Goal: Check status: Check status

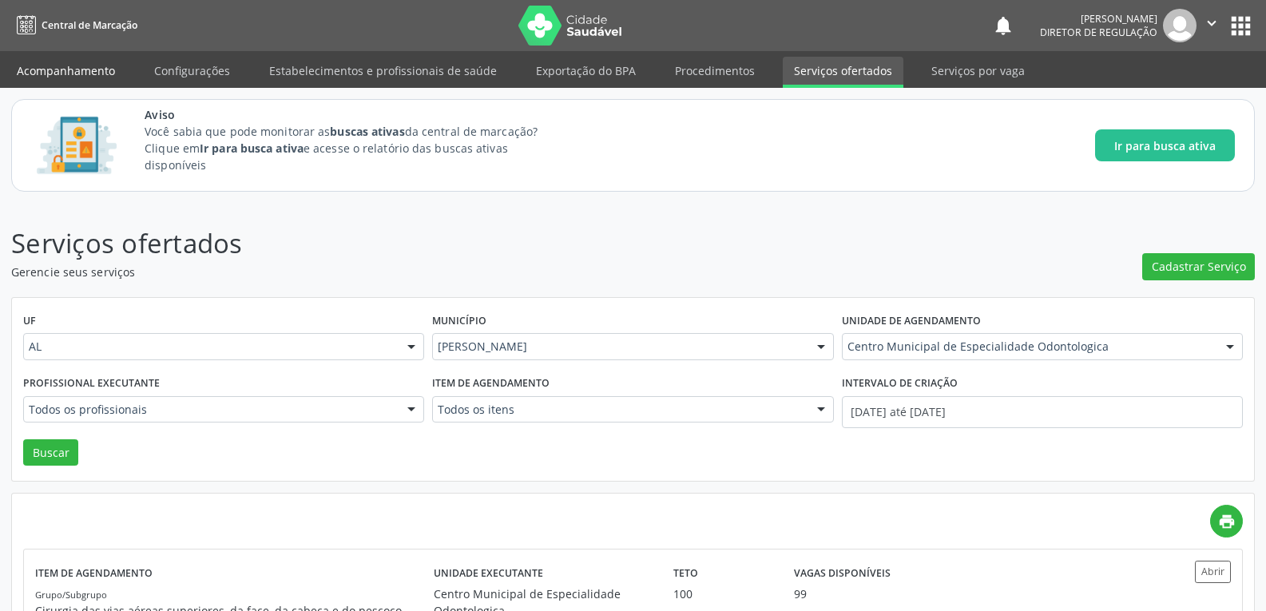
click at [52, 74] on link "Acompanhamento" at bounding box center [66, 71] width 121 height 28
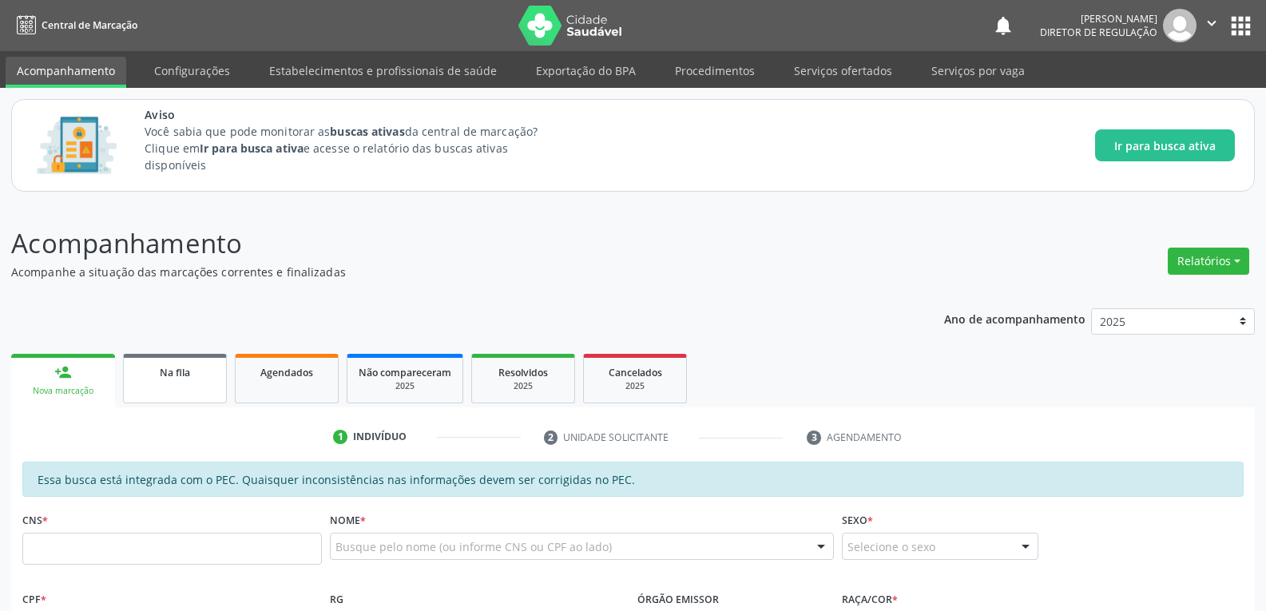
click at [169, 394] on link "Na fila" at bounding box center [175, 379] width 104 height 50
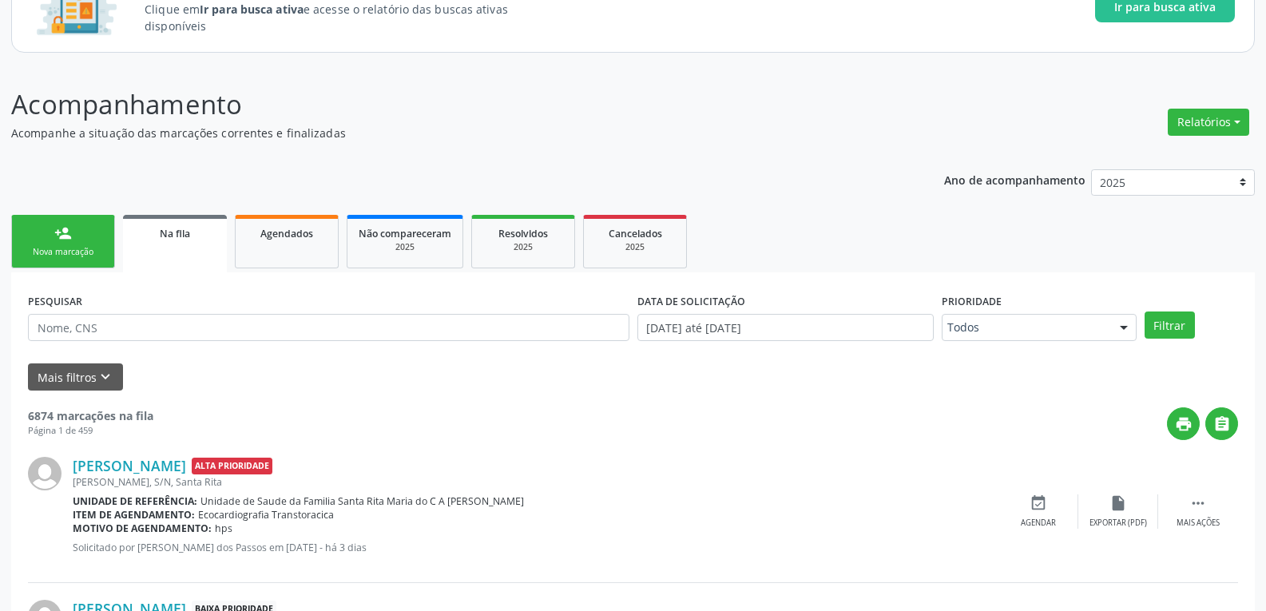
scroll to position [160, 0]
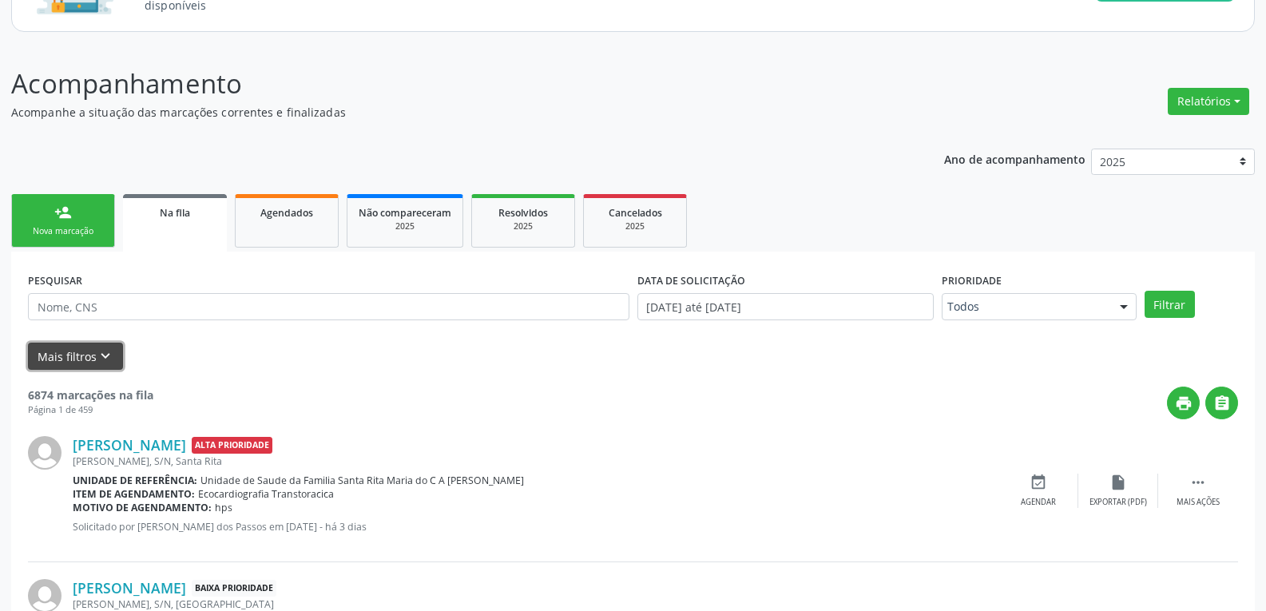
click at [91, 358] on button "Mais filtros keyboard_arrow_down" at bounding box center [75, 357] width 95 height 28
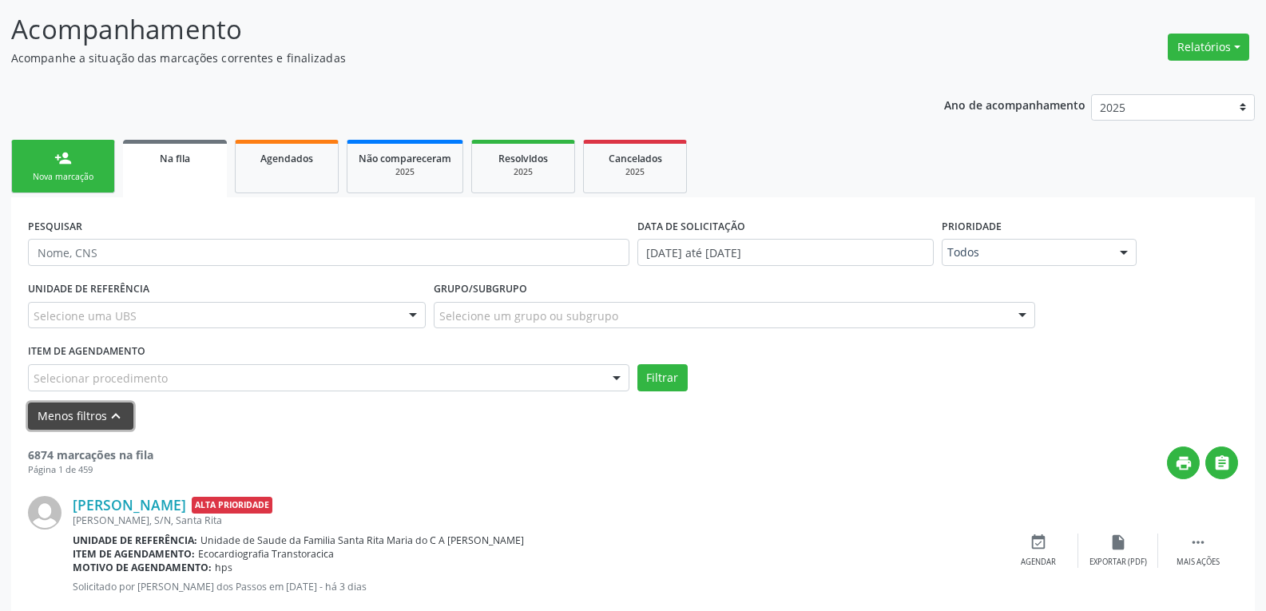
scroll to position [240, 0]
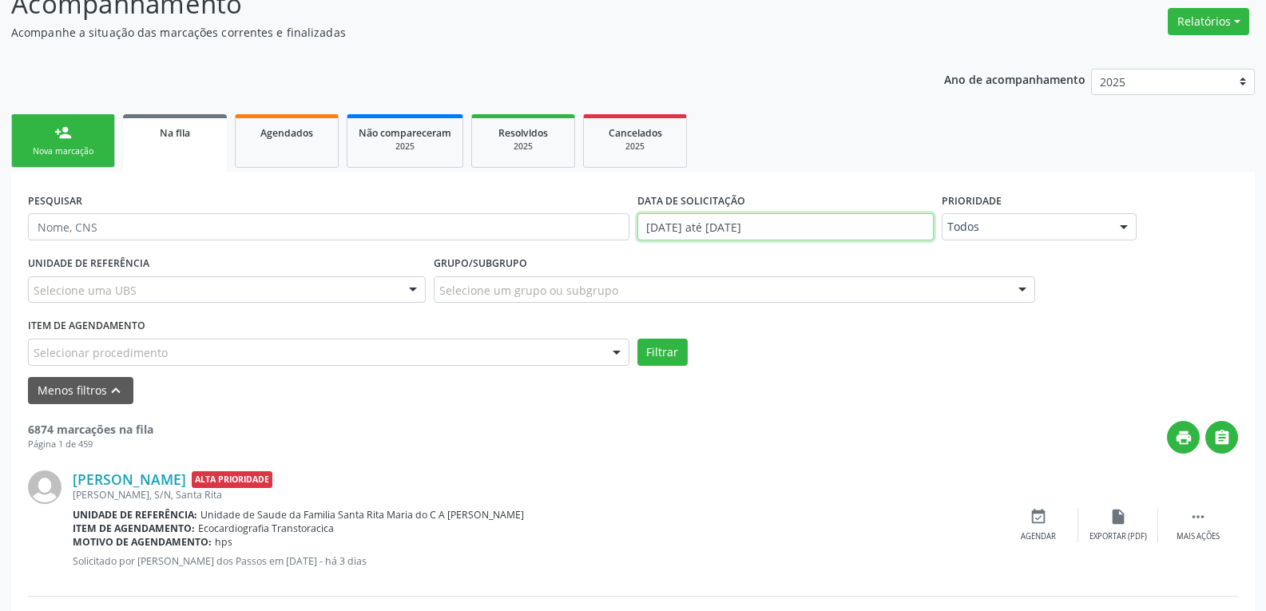
click at [674, 228] on input "[DATE] até [DATE]" at bounding box center [786, 226] width 296 height 27
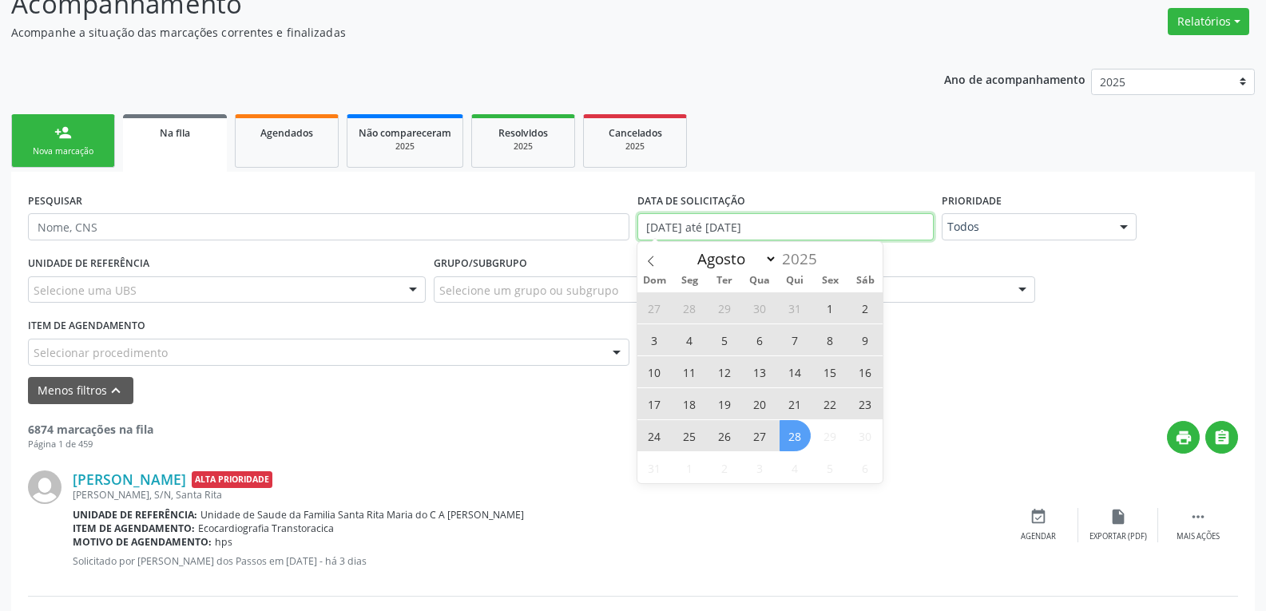
click at [674, 228] on input "[DATE] até [DATE]" at bounding box center [786, 226] width 296 height 27
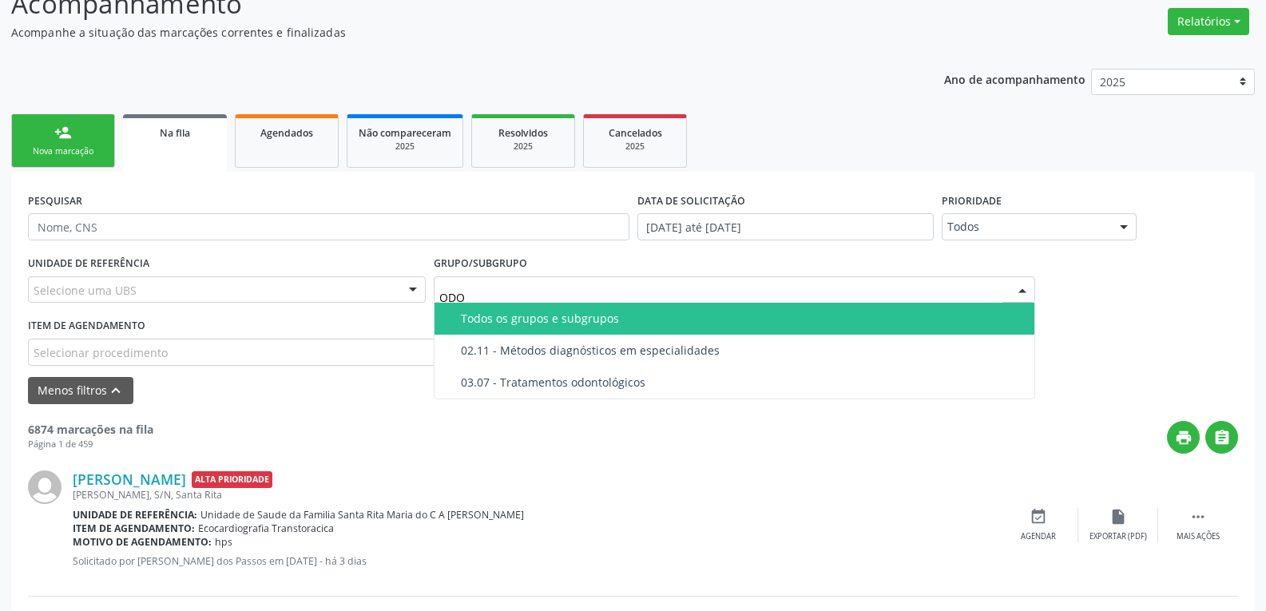
type input "ODON"
click at [536, 321] on div "03.07 - Tratamentos odontológicos" at bounding box center [743, 318] width 564 height 13
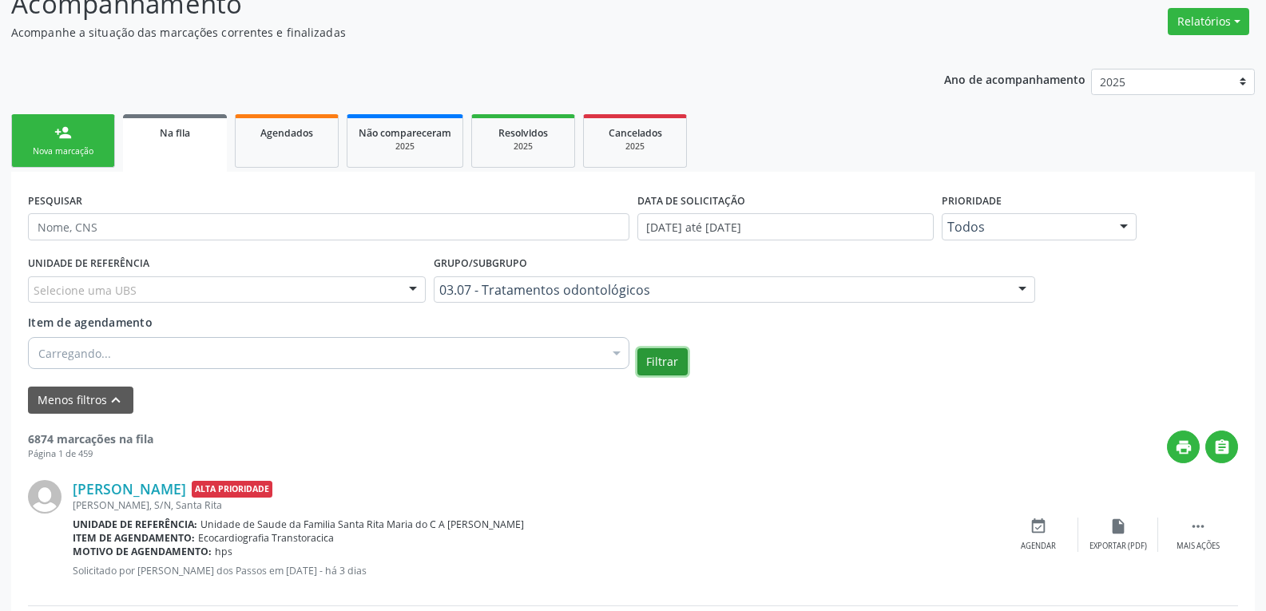
click at [672, 356] on button "Filtrar" at bounding box center [663, 361] width 50 height 27
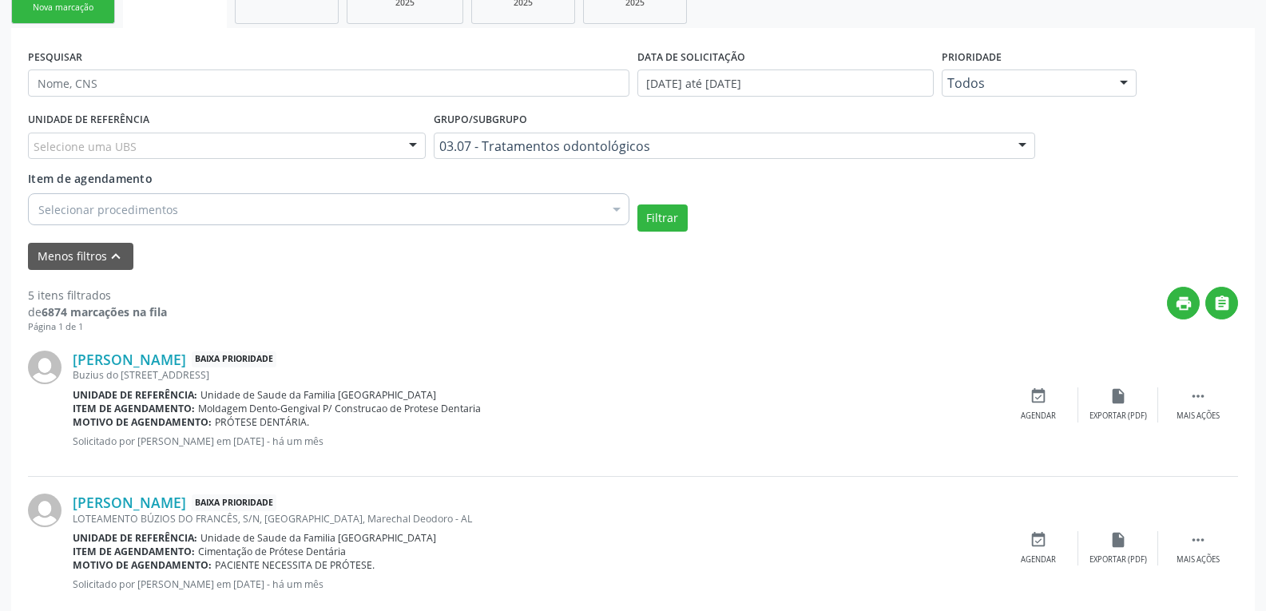
scroll to position [370, 0]
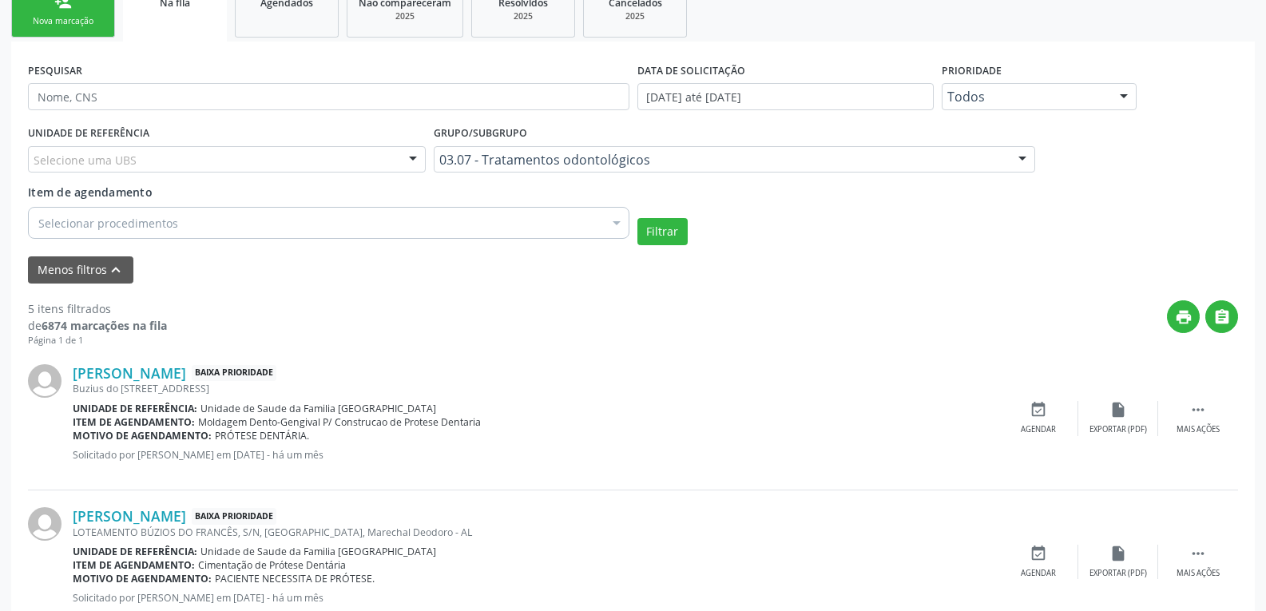
click at [936, 170] on div "03.07 - Tratamentos odontológicos" at bounding box center [735, 159] width 602 height 27
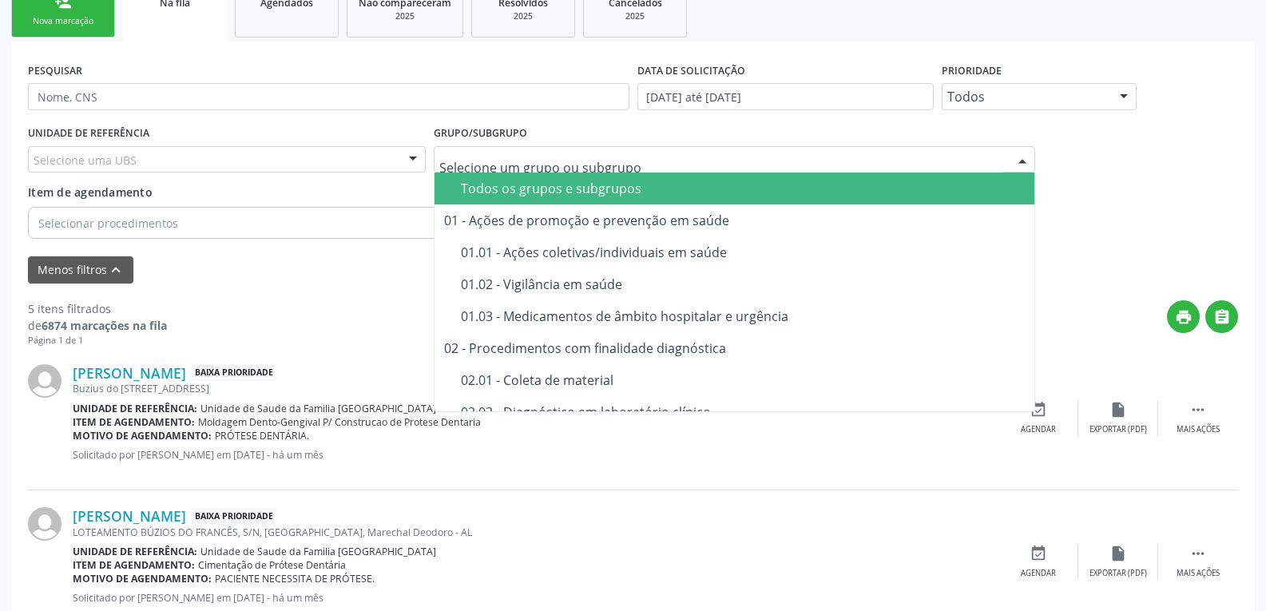
click at [1186, 195] on div "UNIDADE DE REFERÊNCIA Selecione uma UBS Todas as UBS Unidade de Saude da Famili…" at bounding box center [633, 183] width 1218 height 124
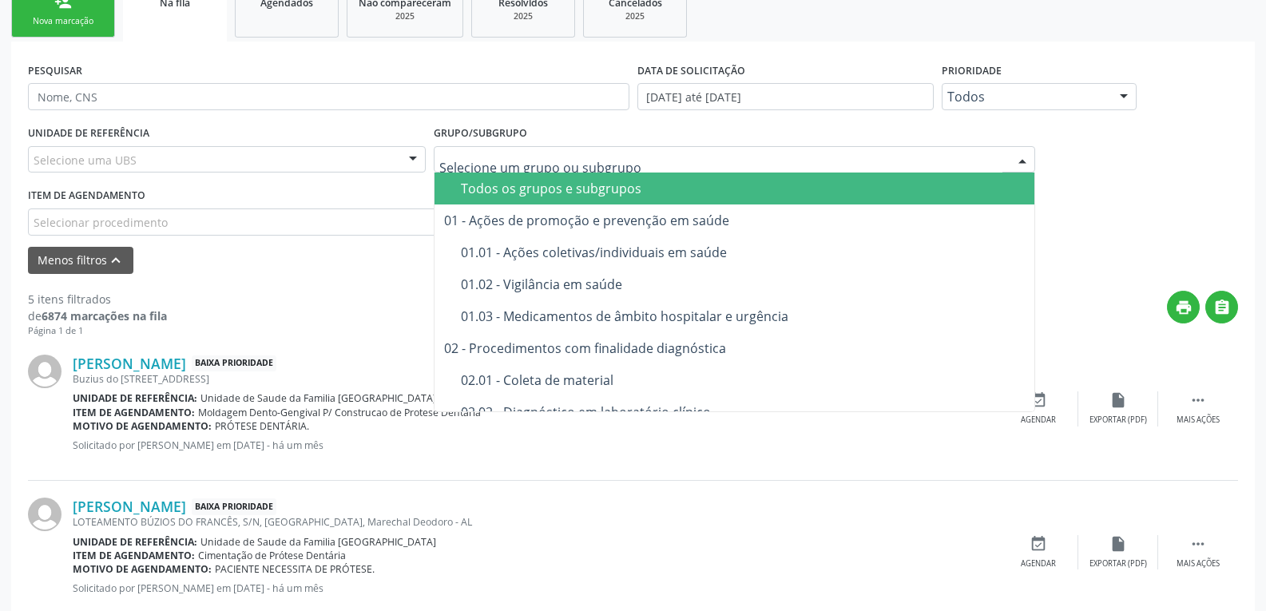
click at [374, 201] on div "Item de agendamento Selecionar procedimento 0304070076 - .Quimioterapia de Leuc…" at bounding box center [329, 209] width 602 height 51
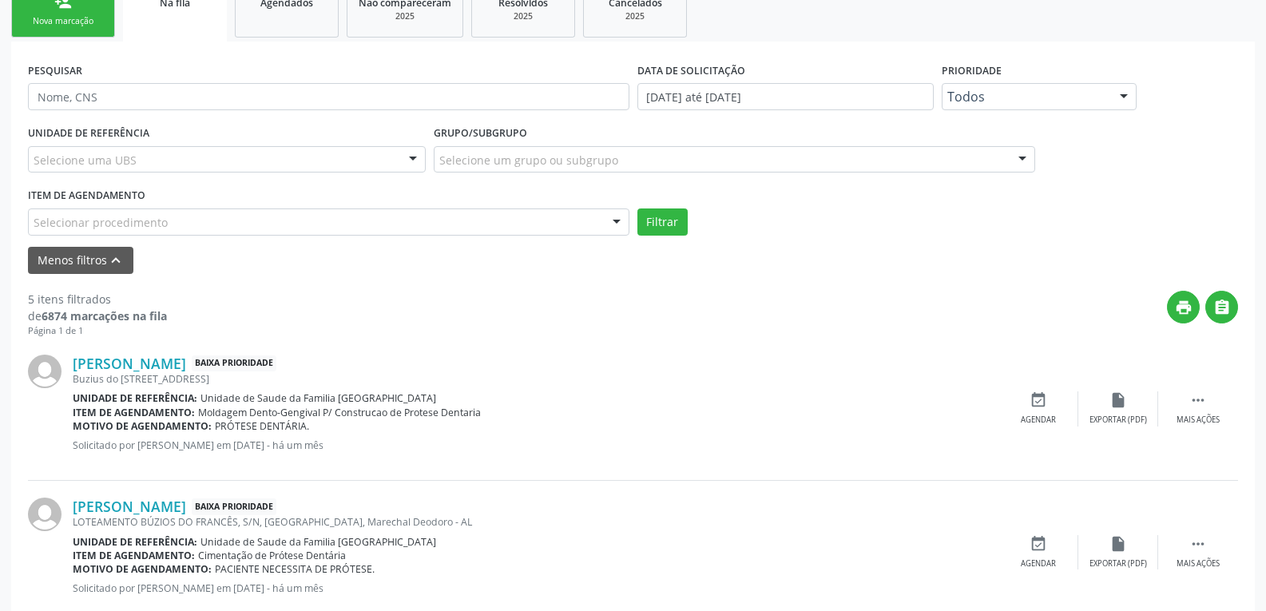
click at [388, 218] on div "Selecionar procedimento" at bounding box center [329, 222] width 602 height 27
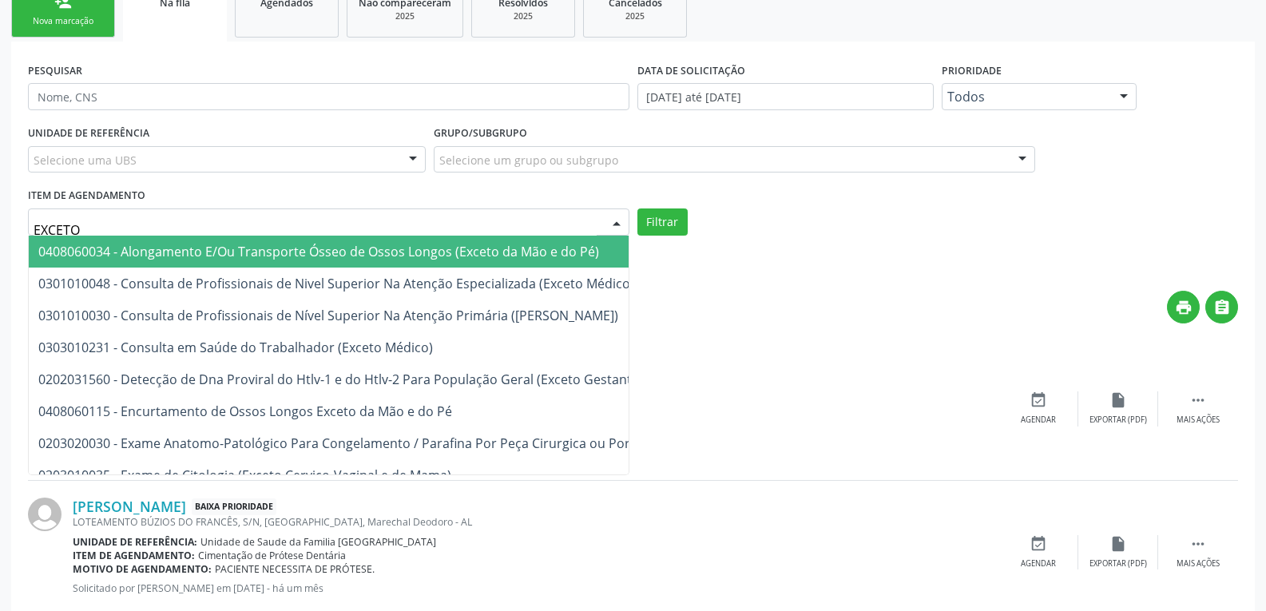
type input "EXCETO M"
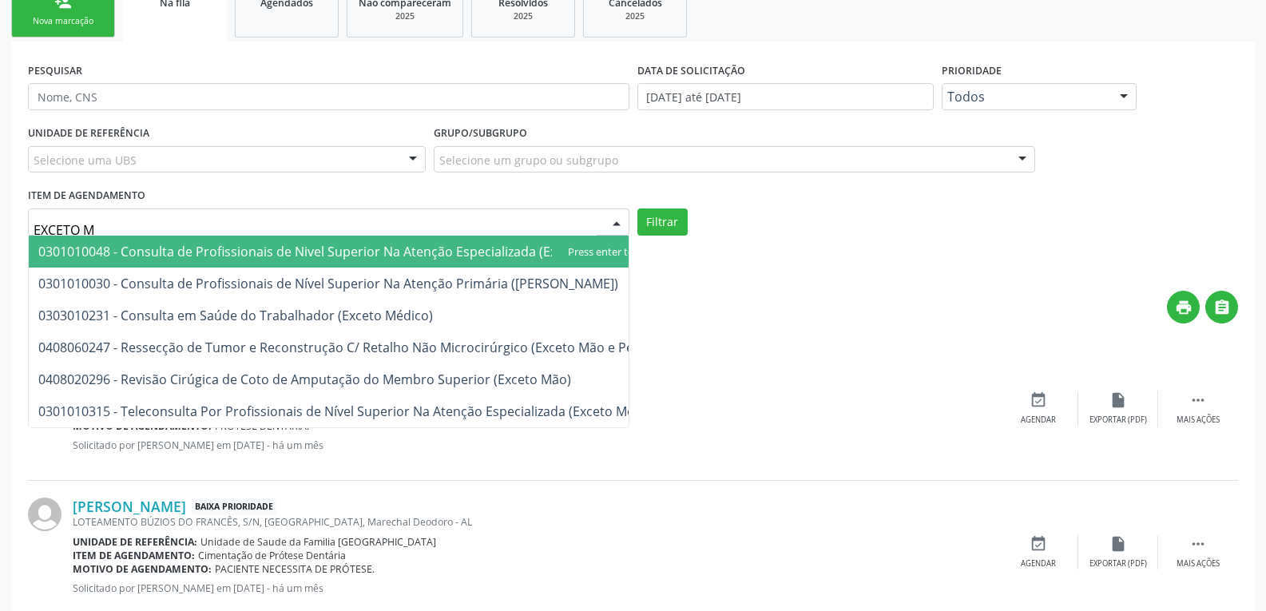
click at [387, 247] on span "0301010048 - Consulta de Profissionais de Nivel Superior Na Atenção Especializa…" at bounding box center [336, 252] width 596 height 18
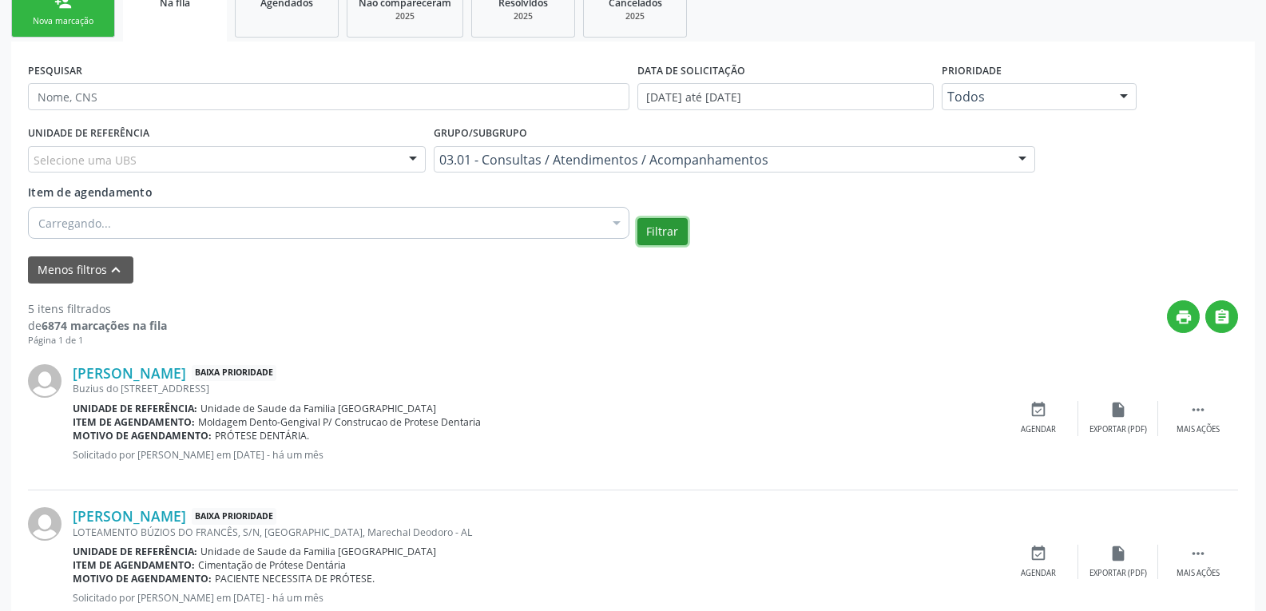
click at [652, 240] on button "Filtrar" at bounding box center [663, 231] width 50 height 27
